Goal: Information Seeking & Learning: Learn about a topic

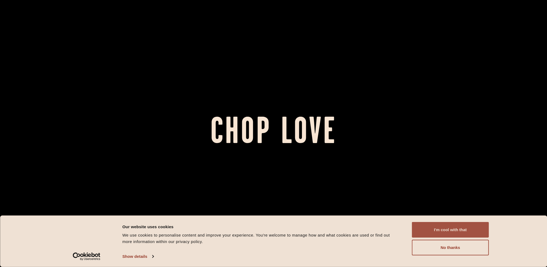
click at [426, 225] on button "I'm cool with that" at bounding box center [450, 230] width 77 height 16
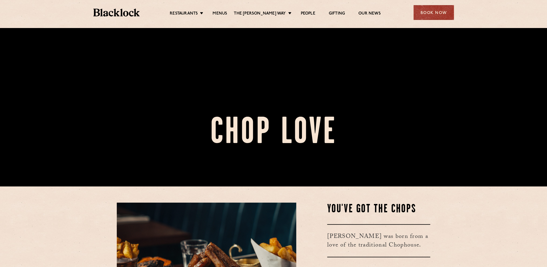
scroll to position [81, 0]
click at [227, 14] on link "Menus" at bounding box center [220, 14] width 15 height 6
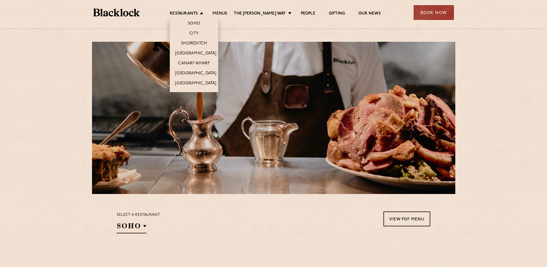
click at [203, 13] on li "Restaurants Soho City Shoreditch Covent Garden Canary Wharf Manchester Birmingh…" at bounding box center [188, 14] width 36 height 6
click at [206, 72] on link "[GEOGRAPHIC_DATA]" at bounding box center [195, 74] width 41 height 6
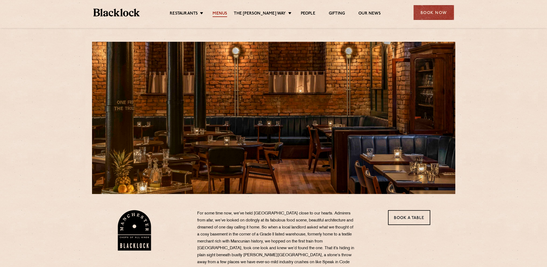
click at [227, 12] on link "Menus" at bounding box center [220, 14] width 15 height 6
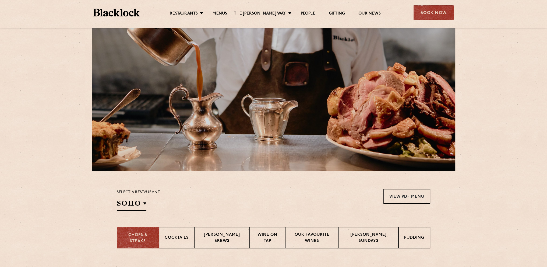
scroll to position [54, 0]
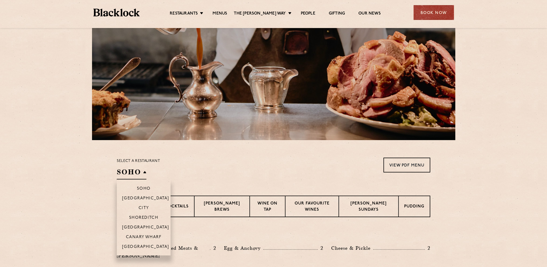
click at [150, 243] on li "[GEOGRAPHIC_DATA]" at bounding box center [144, 248] width 54 height 14
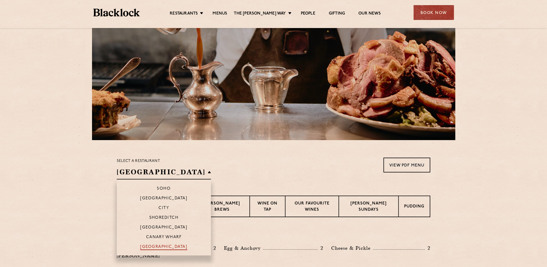
click at [150, 246] on p "[GEOGRAPHIC_DATA]" at bounding box center [163, 246] width 47 height 5
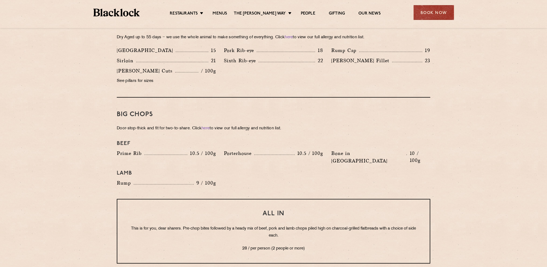
scroll to position [565, 0]
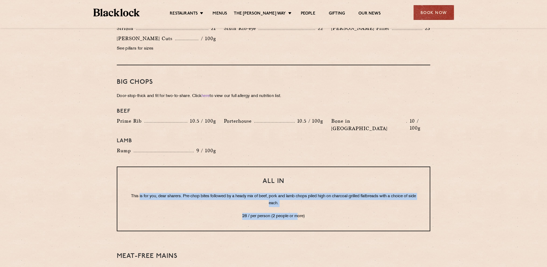
drag, startPoint x: 140, startPoint y: 181, endPoint x: 298, endPoint y: 191, distance: 157.7
click at [298, 191] on div "All In This is for you, dear sharers. Pre-chop bites followed by a heady mix of…" at bounding box center [273, 198] width 313 height 65
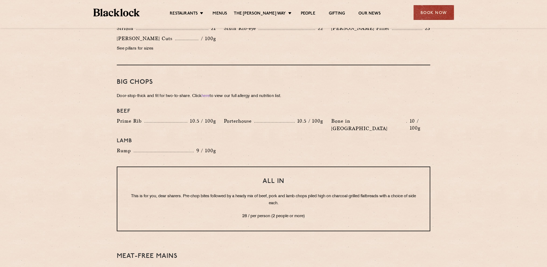
click at [325, 213] on p "28 / per person (2 people or more)" at bounding box center [273, 216] width 291 height 7
drag, startPoint x: 318, startPoint y: 201, endPoint x: 287, endPoint y: 201, distance: 31.5
click at [287, 213] on p "28 / per person (2 people or more)" at bounding box center [273, 216] width 291 height 7
click at [208, 193] on p "This is for you, dear sharers. Pre-chop bites followed by a heady mix of beef, …" at bounding box center [273, 200] width 291 height 14
drag, startPoint x: 186, startPoint y: 178, endPoint x: 215, endPoint y: 177, distance: 29.4
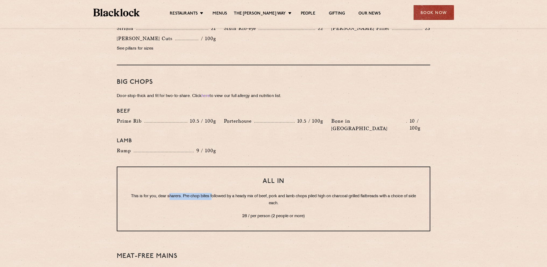
click at [215, 177] on div "All In This is for you, dear sharers. Pre-chop bites followed by a heady mix of…" at bounding box center [273, 198] width 313 height 65
click at [303, 193] on p "This is for you, dear sharers. Pre-chop bites followed by a heady mix of beef, …" at bounding box center [273, 200] width 291 height 14
click at [327, 196] on div "All In This is for you, dear sharers. Pre-chop bites followed by a heady mix of…" at bounding box center [273, 198] width 313 height 65
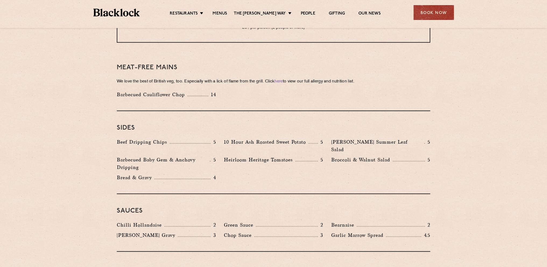
scroll to position [861, 0]
